Goal: Task Accomplishment & Management: Use online tool/utility

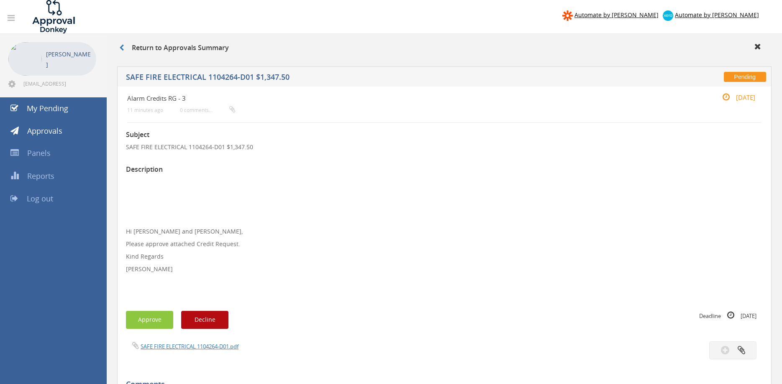
drag, startPoint x: 442, startPoint y: 251, endPoint x: 451, endPoint y: 243, distance: 12.1
click at [443, 251] on p "Hi [PERSON_NAME] and [PERSON_NAME], Please approve attached Credit Request. Kin…" at bounding box center [444, 237] width 637 height 121
click at [73, 105] on link "My Pending" at bounding box center [53, 108] width 107 height 23
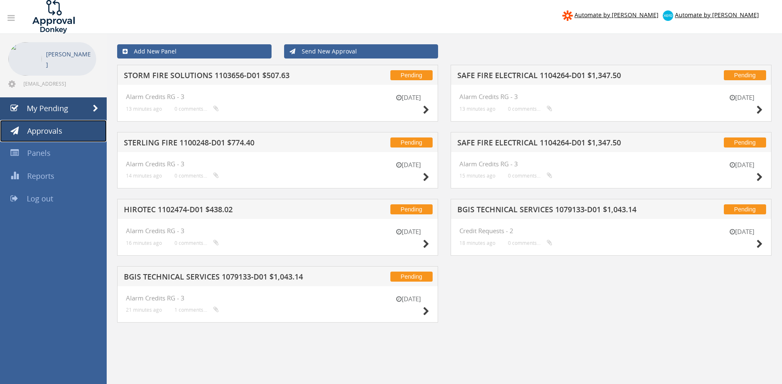
click at [61, 136] on span "Approvals" at bounding box center [44, 131] width 35 height 10
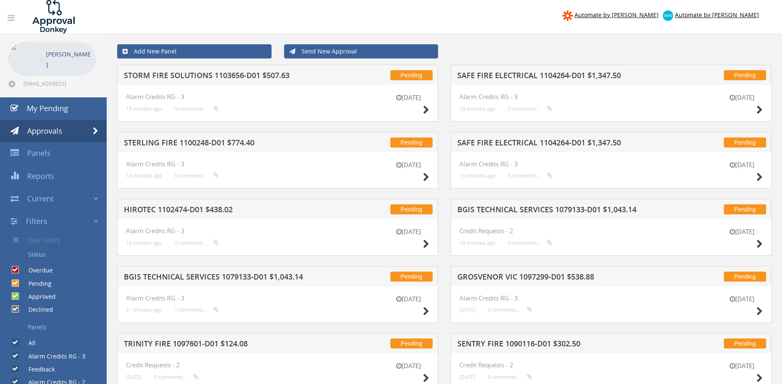
click at [15, 273] on input "Overdue" at bounding box center [14, 270] width 5 height 5
checkbox input "false"
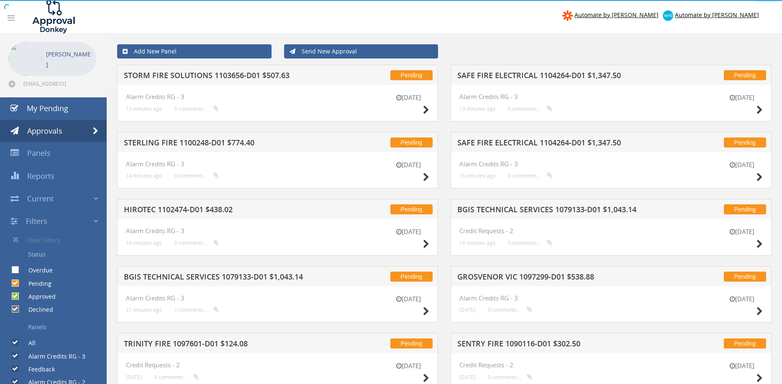
click at [14, 284] on input "Pending" at bounding box center [14, 283] width 5 height 5
checkbox input "false"
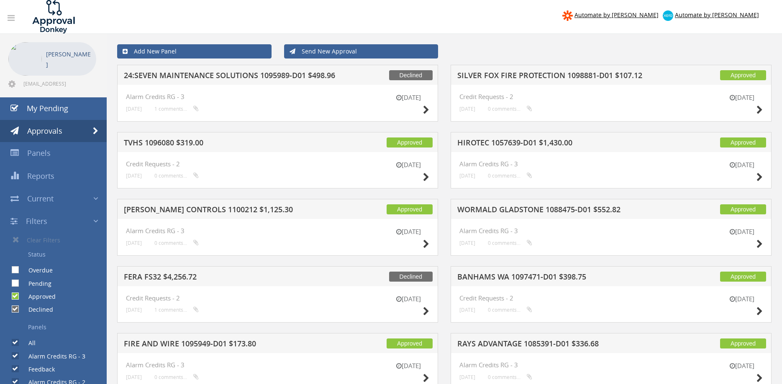
click at [14, 297] on input "Approved" at bounding box center [14, 296] width 5 height 5
checkbox input "false"
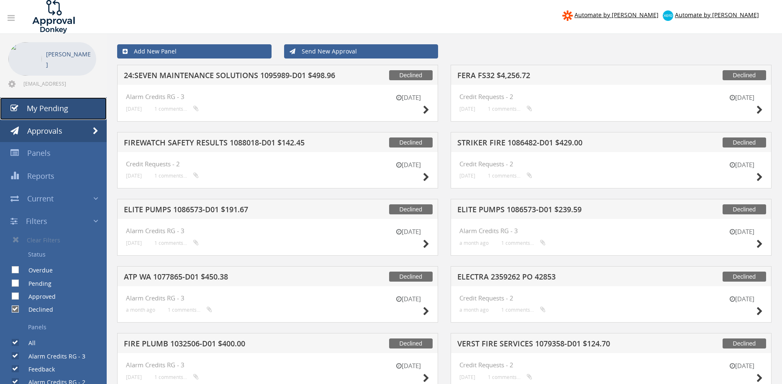
click at [73, 106] on link "My Pending" at bounding box center [53, 108] width 107 height 23
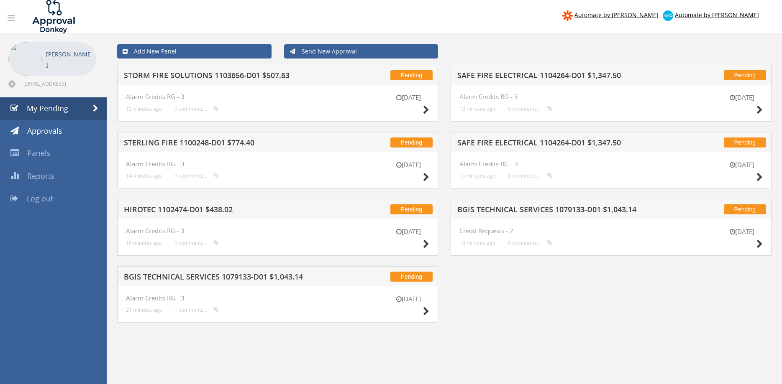
click at [246, 72] on h5 "STORM FIRE SOLUTIONS 1103656-D01 $507.63" at bounding box center [231, 77] width 215 height 10
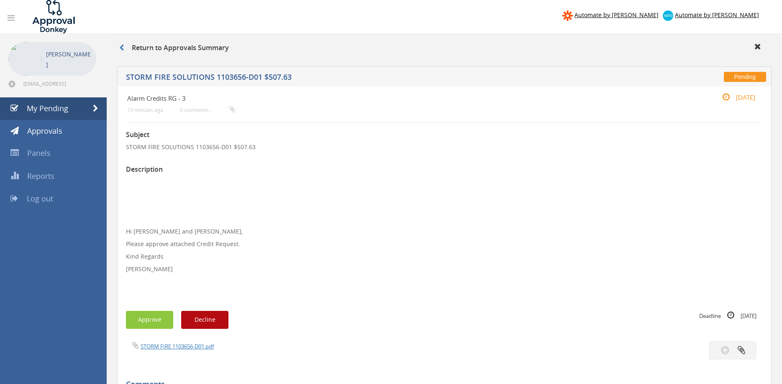
click at [183, 342] on div "STORM FIRE 1103656-D01.pdf" at bounding box center [282, 346] width 325 height 9
click at [184, 348] on link "STORM FIRE 1103656-D01.pdf" at bounding box center [177, 347] width 73 height 8
click at [377, 269] on p "[PERSON_NAME]" at bounding box center [444, 269] width 637 height 8
click at [59, 108] on span "My Pending" at bounding box center [47, 108] width 41 height 10
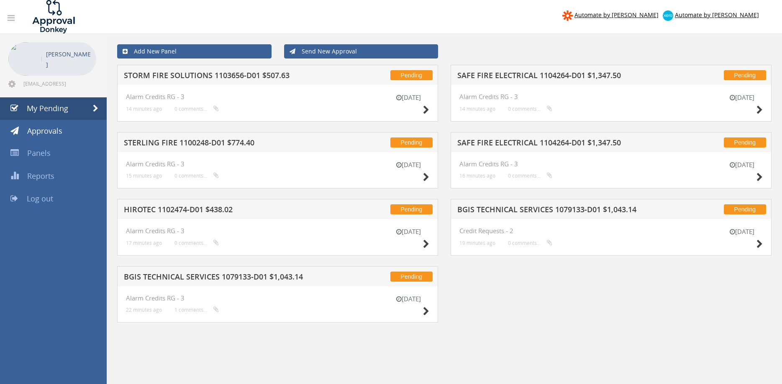
click at [566, 297] on div "Pending STORM FIRE SOLUTIONS 1103656-D01 $507.63 [DATE] Alarm Credits RG - 3 14…" at bounding box center [444, 199] width 667 height 269
